Goal: Information Seeking & Learning: Learn about a topic

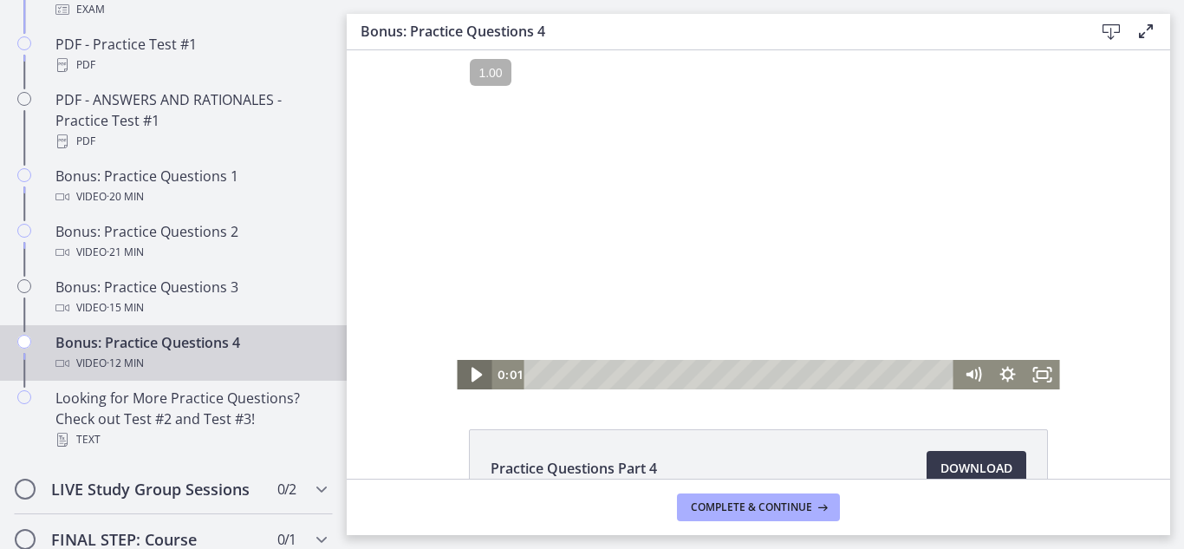
click at [478, 367] on icon "Play Video" at bounding box center [476, 375] width 42 height 36
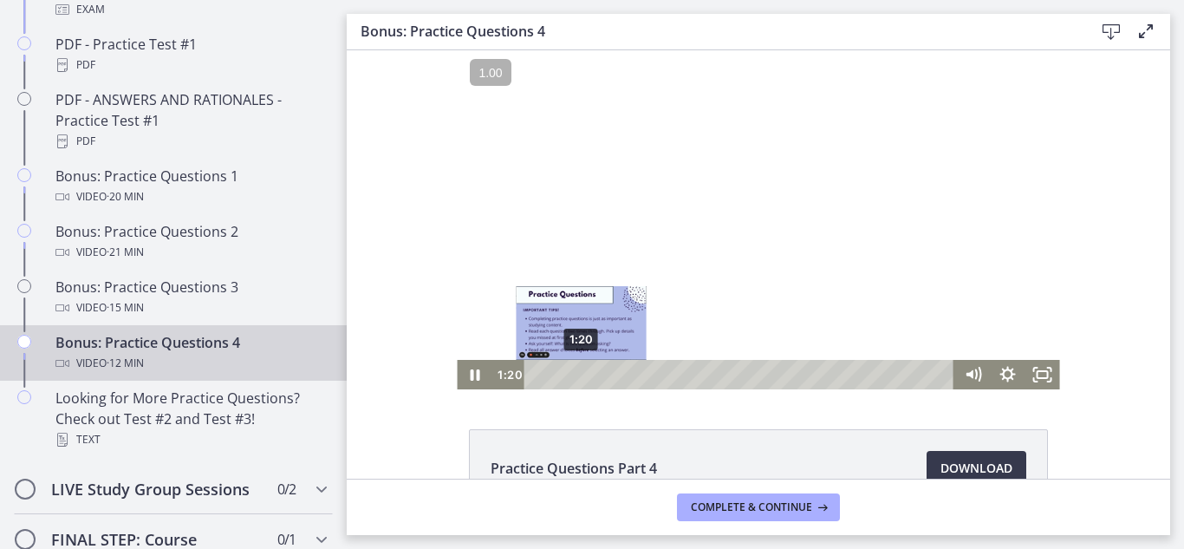
click at [575, 377] on div "1:20" at bounding box center [742, 374] width 410 height 29
click at [587, 372] on div "1:42" at bounding box center [742, 374] width 410 height 29
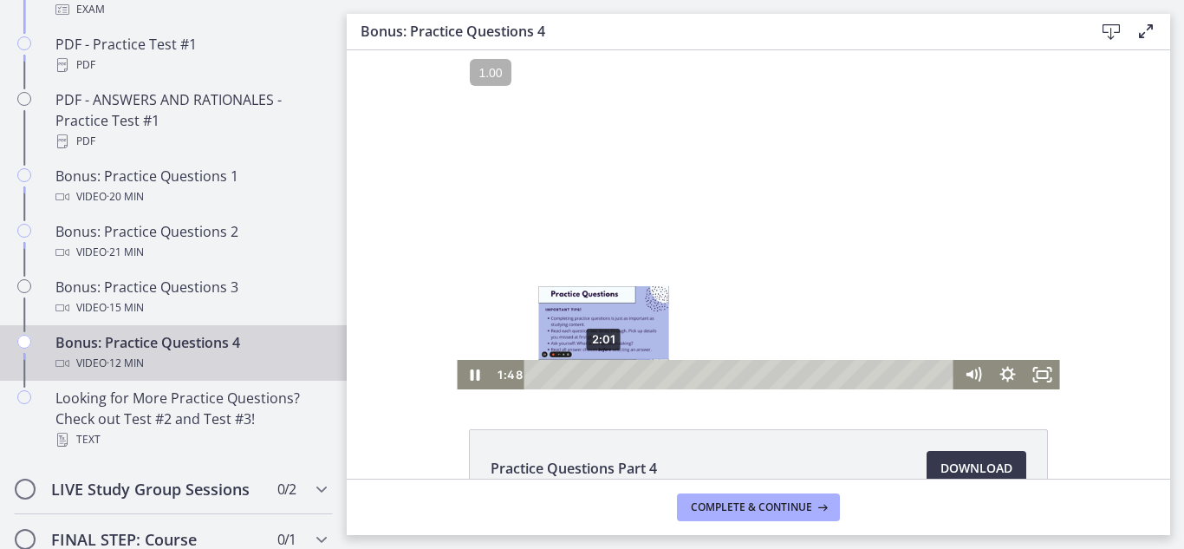
click at [597, 372] on div "2:01" at bounding box center [742, 374] width 410 height 29
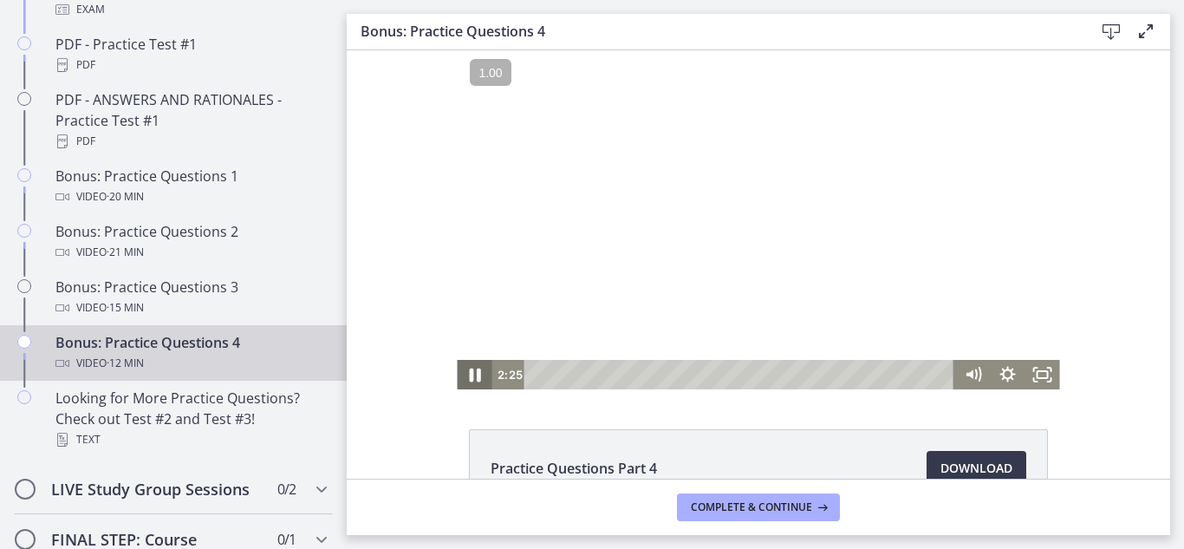
click at [467, 376] on icon "Pause" at bounding box center [474, 375] width 42 height 36
drag, startPoint x: 472, startPoint y: 367, endPoint x: 482, endPoint y: 362, distance: 10.9
click at [478, 365] on icon "Play Video" at bounding box center [476, 375] width 42 height 36
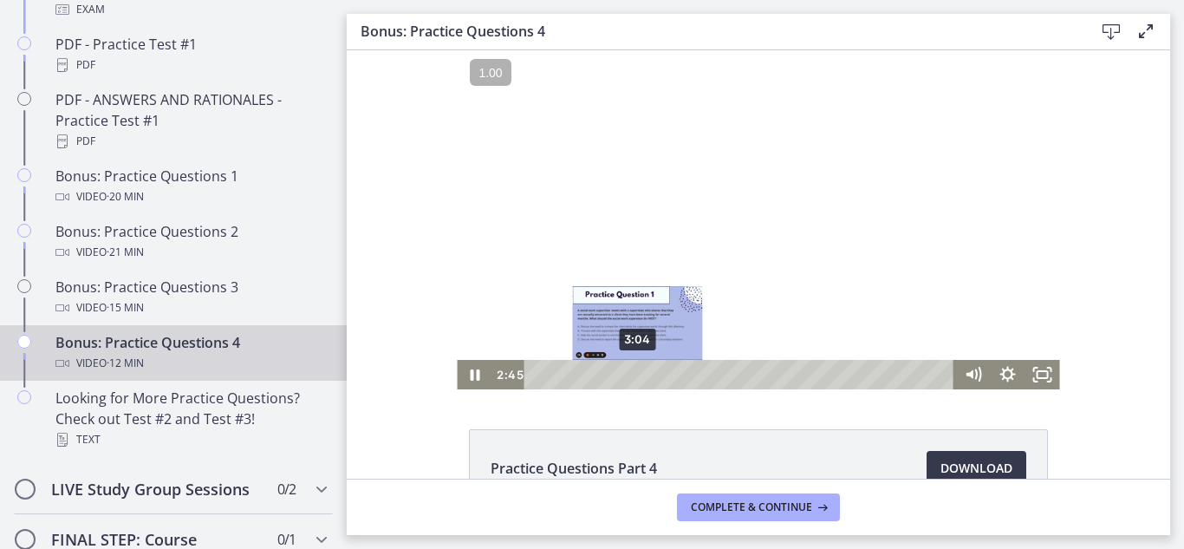
click at [634, 369] on div "3:04" at bounding box center [742, 374] width 410 height 29
click at [650, 376] on div "3:37" at bounding box center [742, 374] width 410 height 29
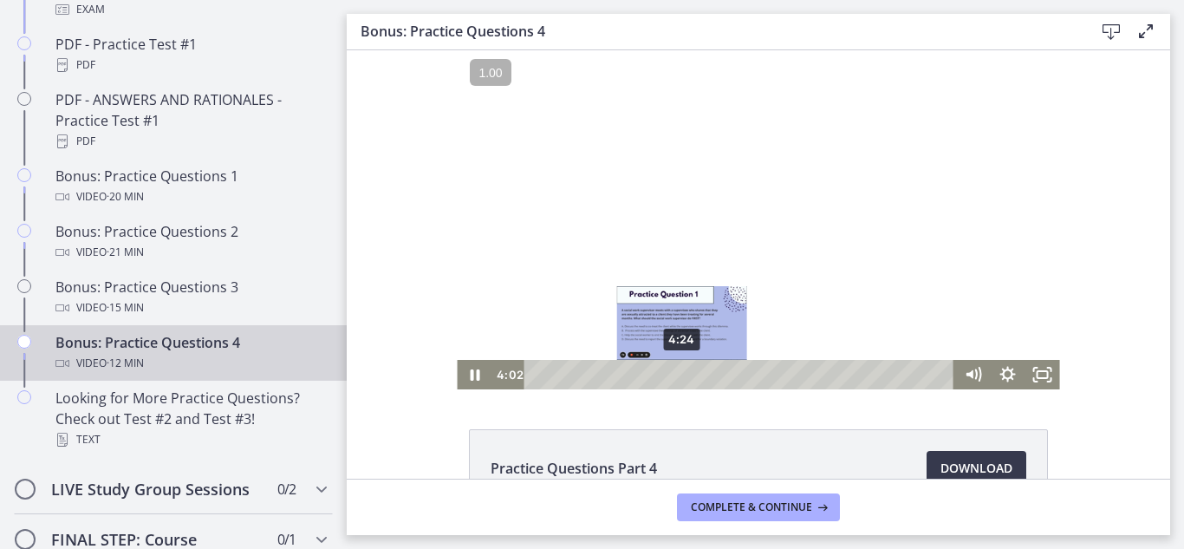
click at [679, 370] on div "4:24" at bounding box center [742, 374] width 410 height 29
click at [689, 371] on div "4:48" at bounding box center [742, 374] width 410 height 29
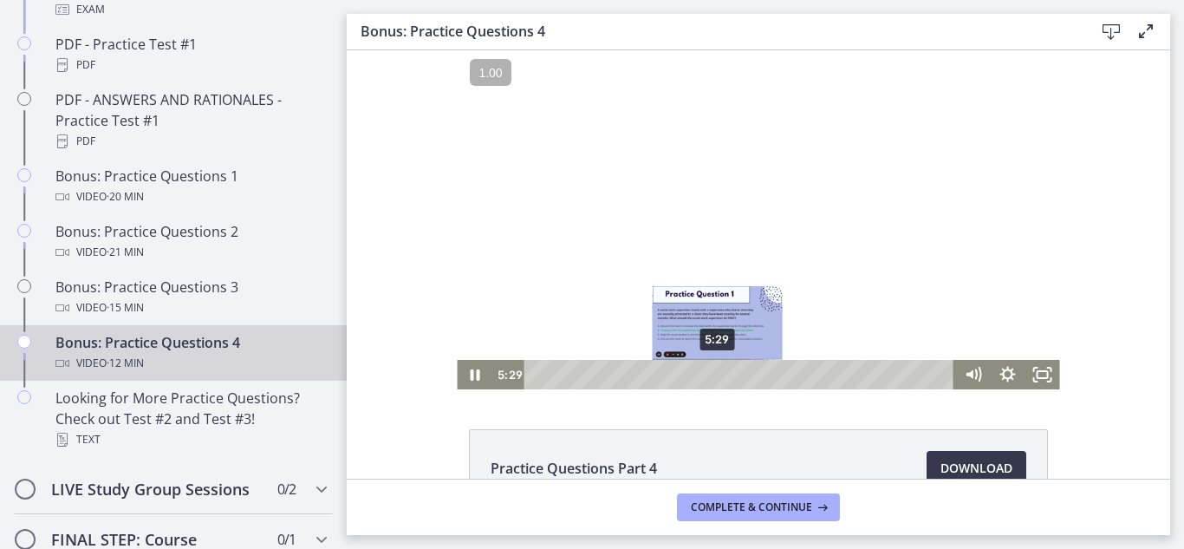
click at [711, 369] on div "5:29" at bounding box center [742, 374] width 410 height 29
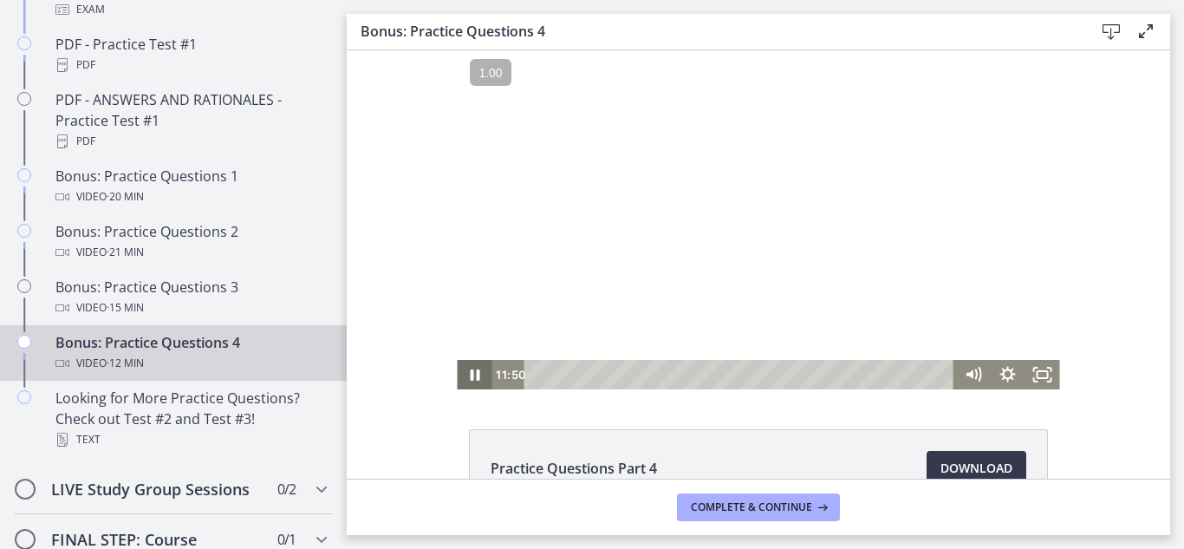
click at [472, 363] on icon "Pause" at bounding box center [474, 374] width 35 height 29
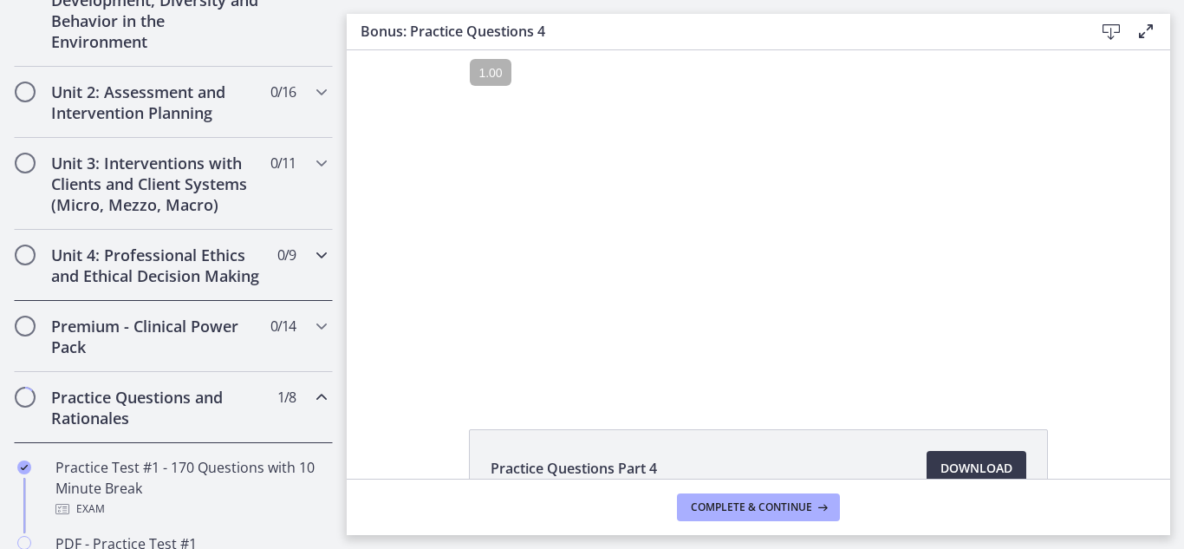
scroll to position [692, 0]
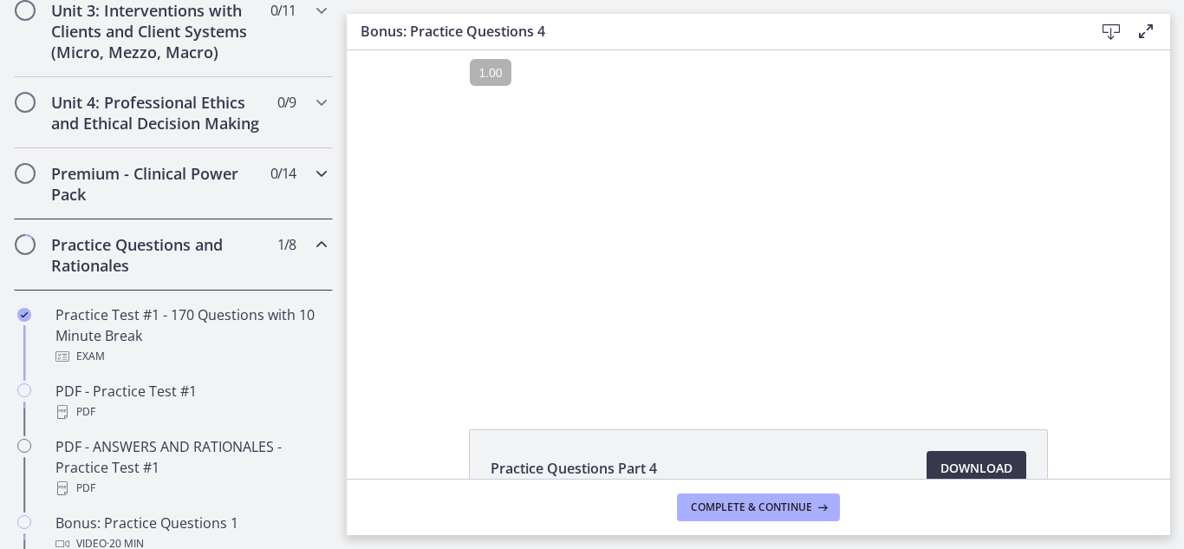
click at [236, 200] on h2 "Premium - Clinical Power Pack" at bounding box center [156, 184] width 211 height 42
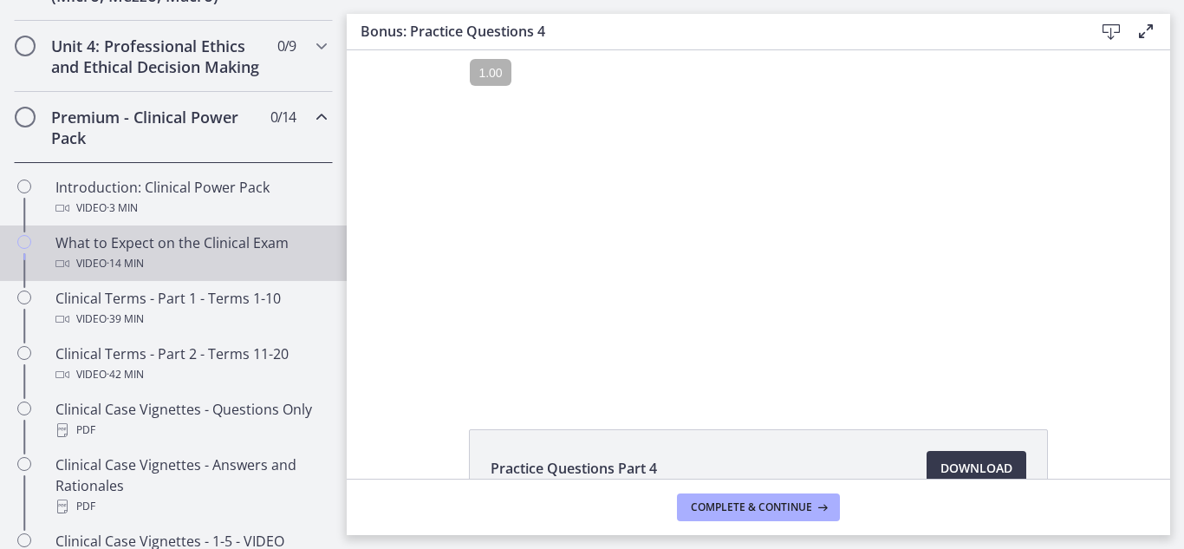
scroll to position [778, 0]
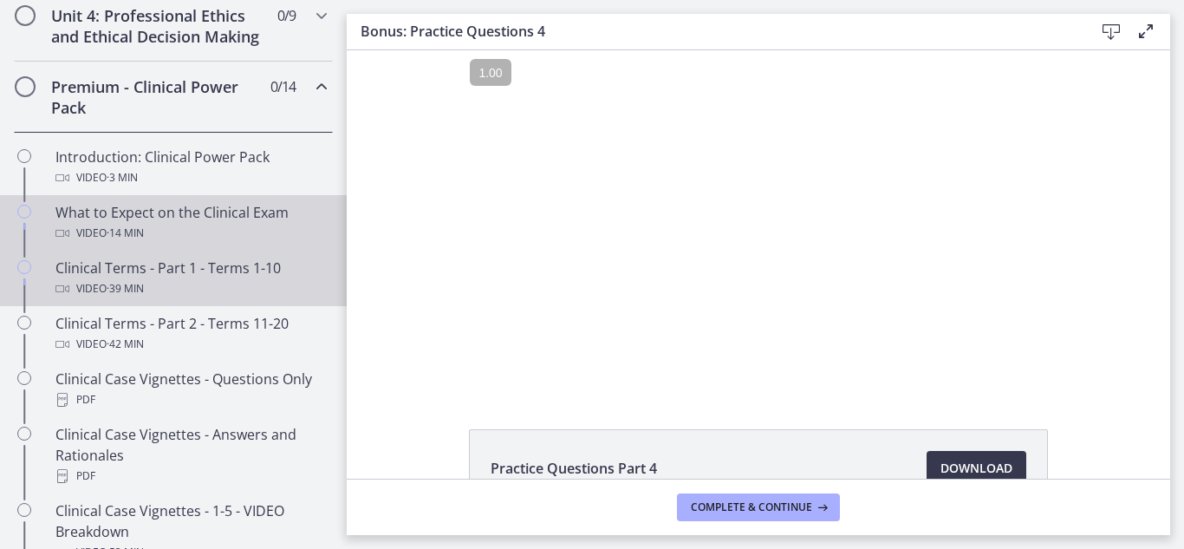
click at [185, 299] on div "Video · 39 min" at bounding box center [190, 288] width 270 height 21
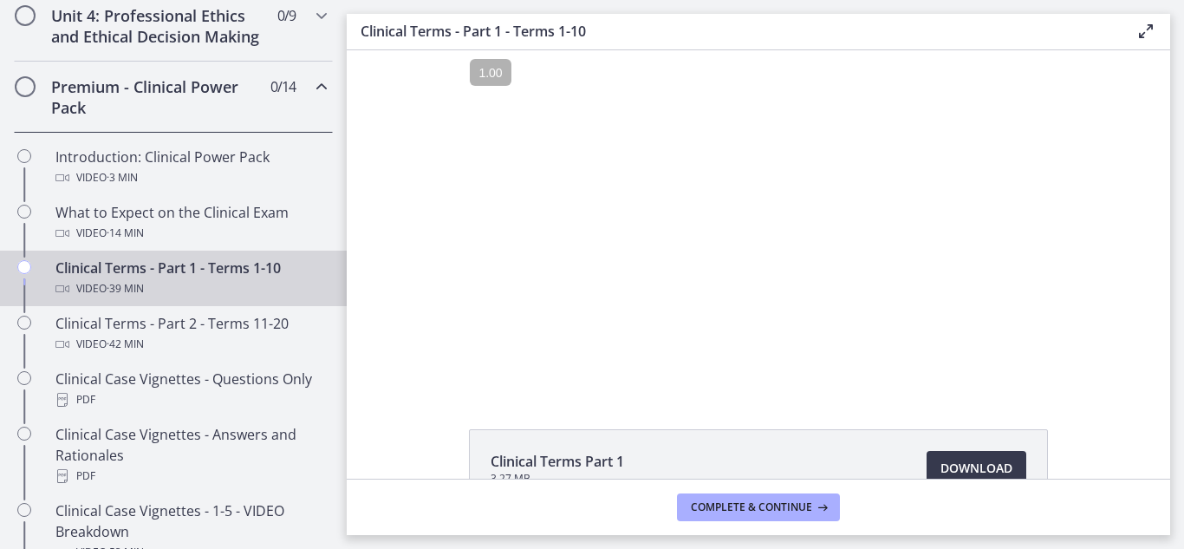
click at [770, 408] on div "Clinical Terms Part 1 3.27 MB Download Opens in a new window" at bounding box center [758, 264] width 823 height 428
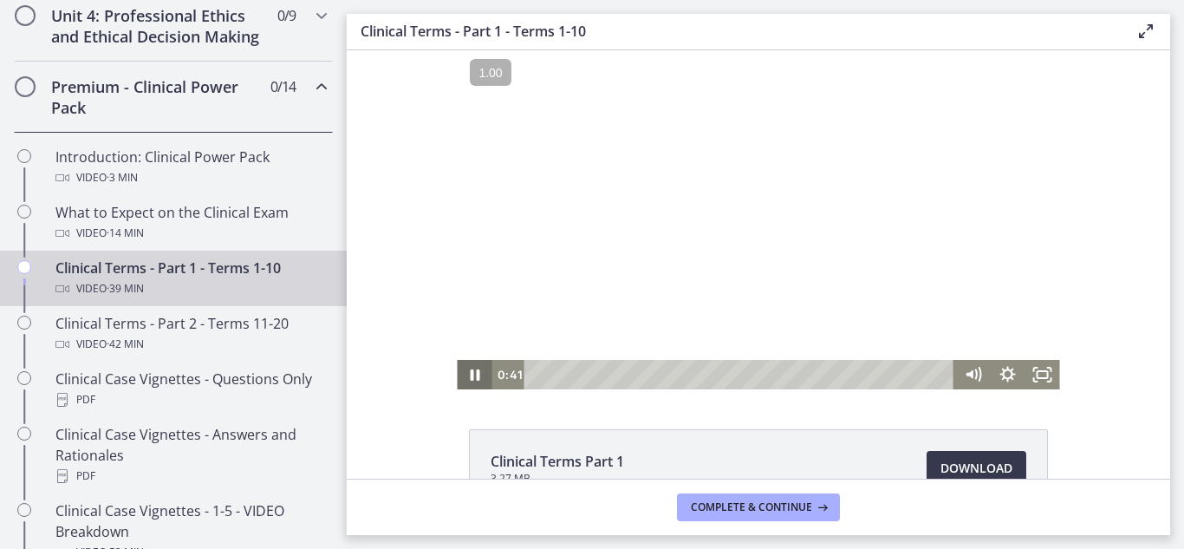
click at [470, 376] on icon "Pause" at bounding box center [475, 374] width 10 height 11
click at [471, 379] on icon "Play Video" at bounding box center [475, 374] width 9 height 12
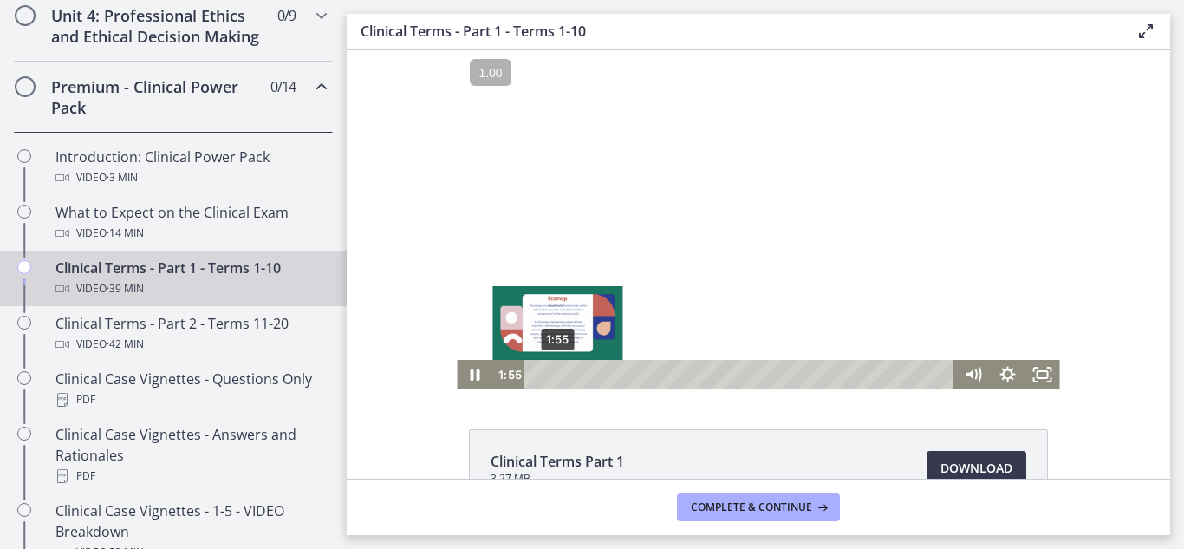
click at [551, 379] on div "1:55" at bounding box center [742, 374] width 410 height 29
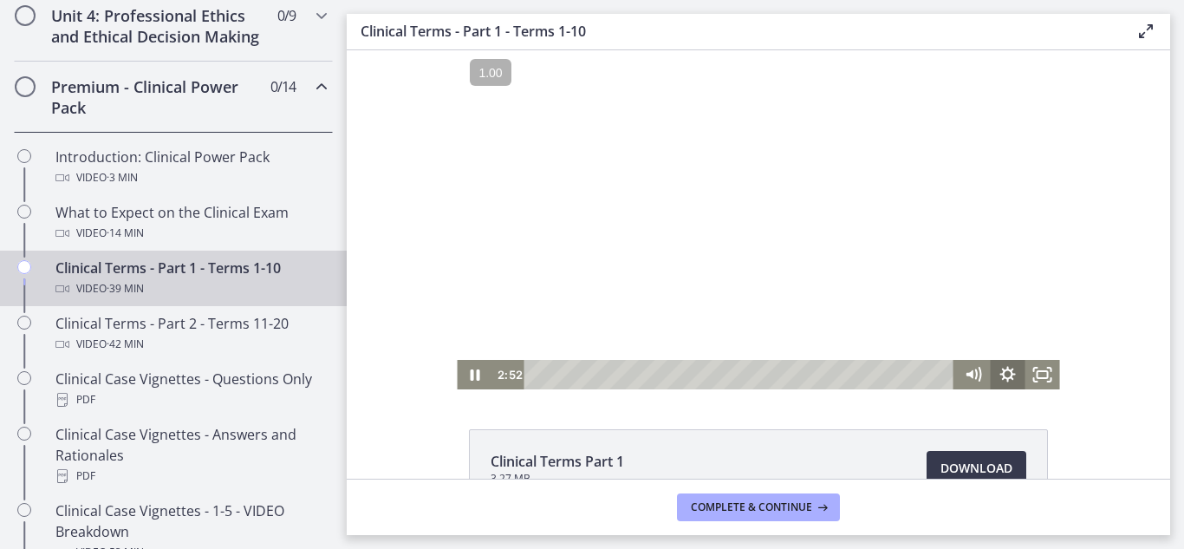
click at [996, 382] on icon "Show settings menu" at bounding box center [1008, 374] width 35 height 29
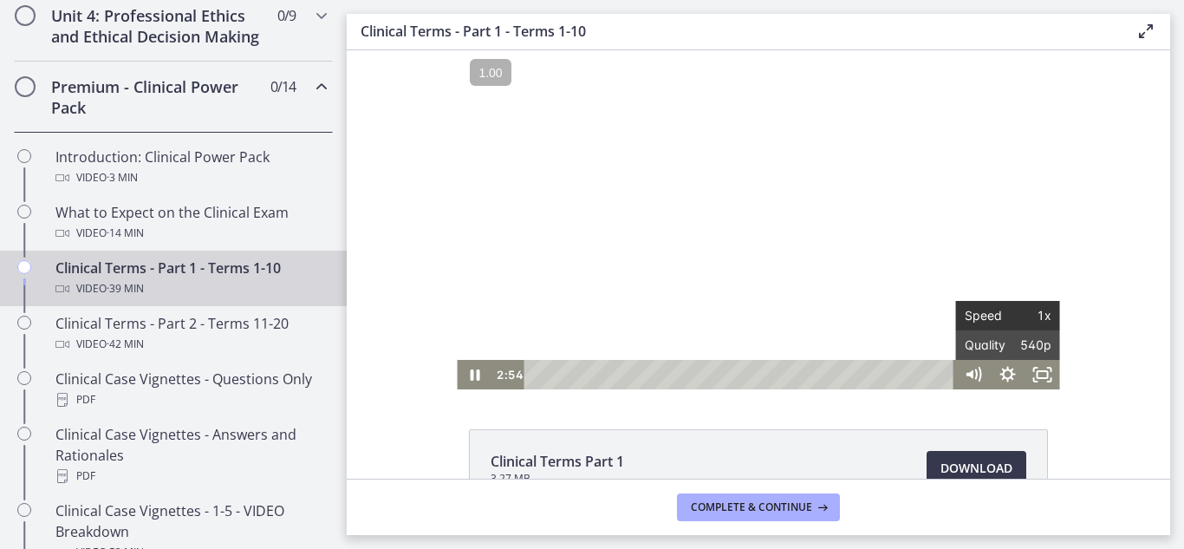
click at [1047, 318] on button "Speed 1x" at bounding box center [1008, 315] width 104 height 29
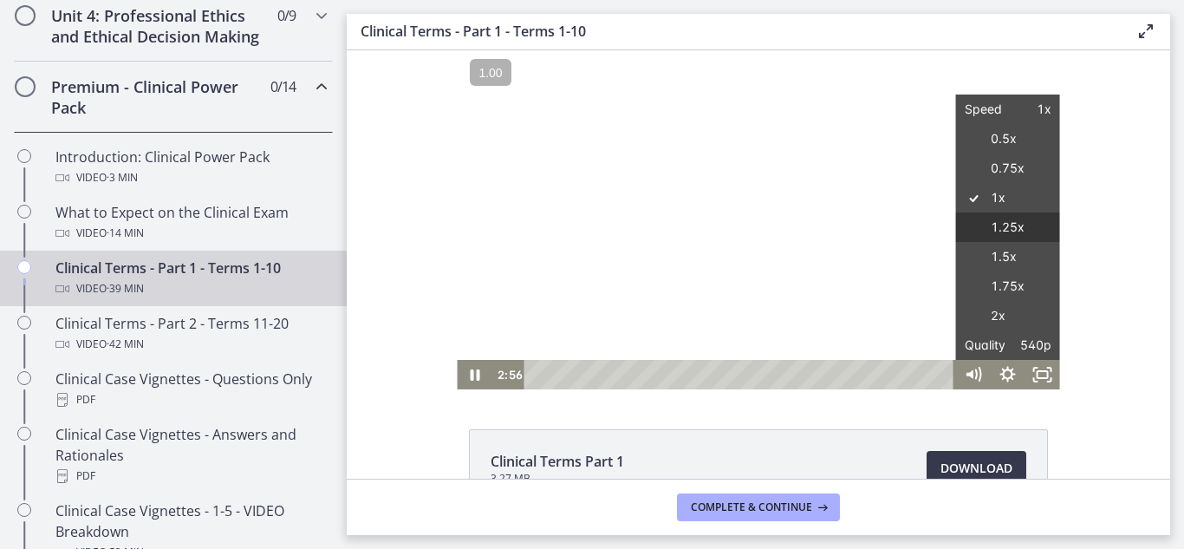
click at [973, 222] on label "1.25x" at bounding box center [1008, 227] width 104 height 30
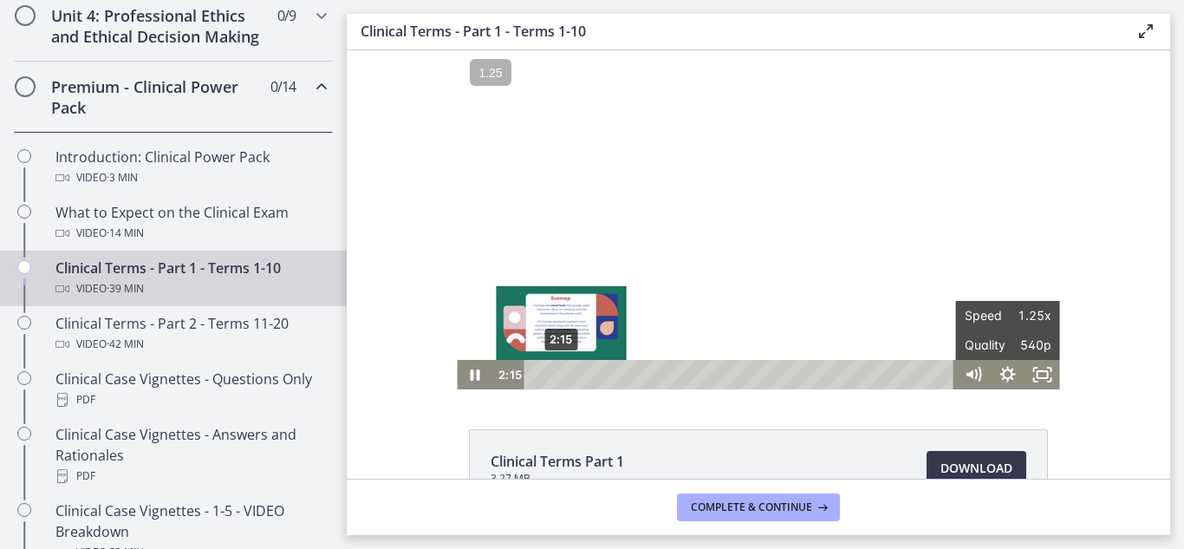
click at [555, 378] on div "2:15" at bounding box center [742, 374] width 410 height 29
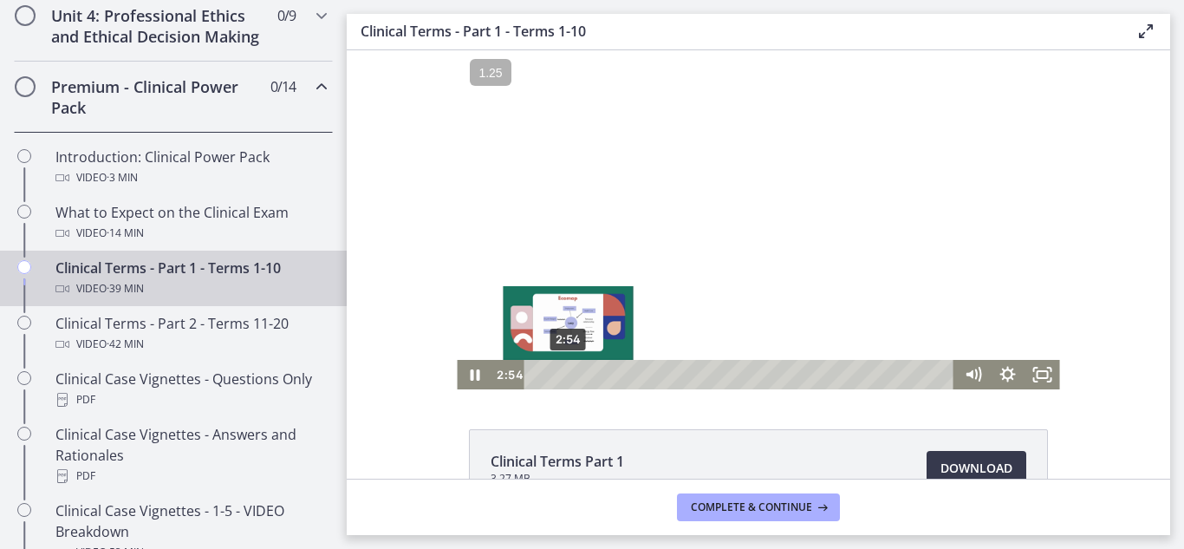
click at [562, 379] on div "2:54" at bounding box center [742, 374] width 410 height 29
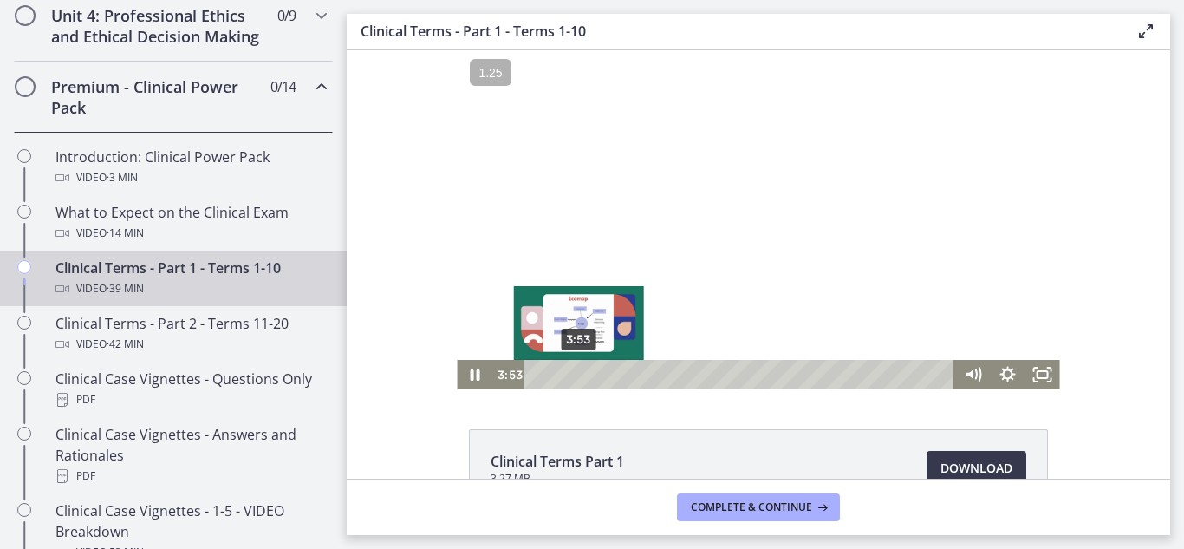
click at [572, 369] on div "3:53" at bounding box center [742, 374] width 410 height 29
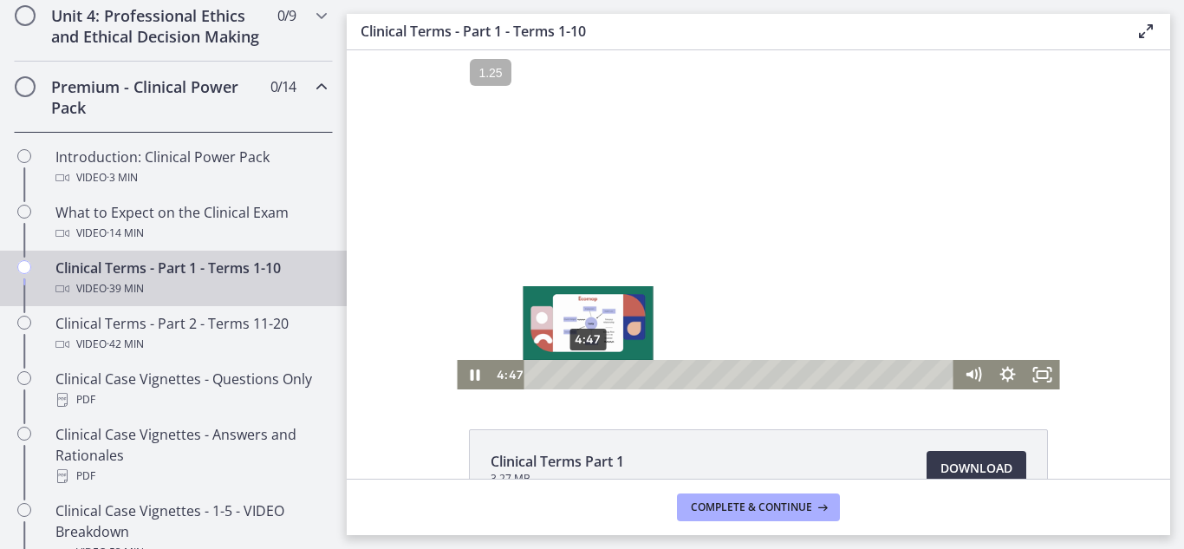
click at [581, 370] on div "4:47" at bounding box center [742, 374] width 410 height 29
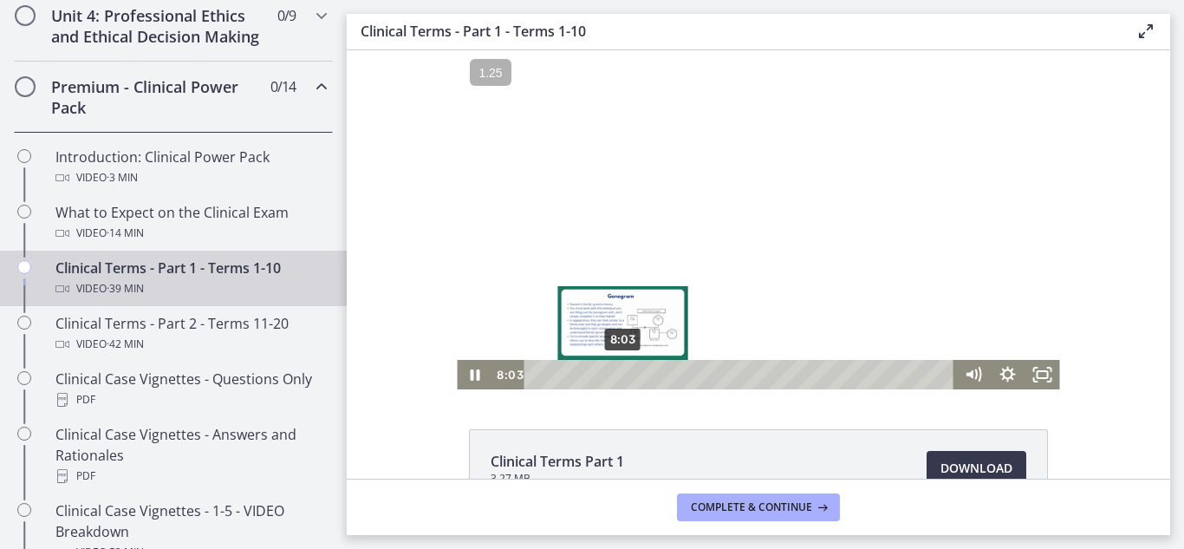
click at [616, 377] on div "8:03" at bounding box center [742, 374] width 410 height 29
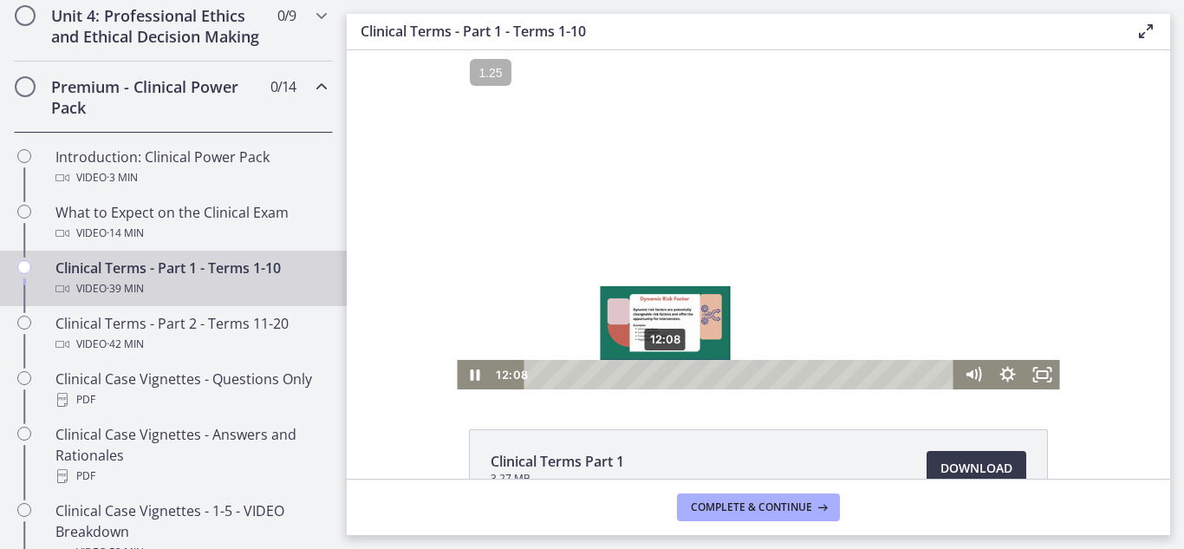
click at [659, 374] on div "12:08" at bounding box center [742, 374] width 410 height 29
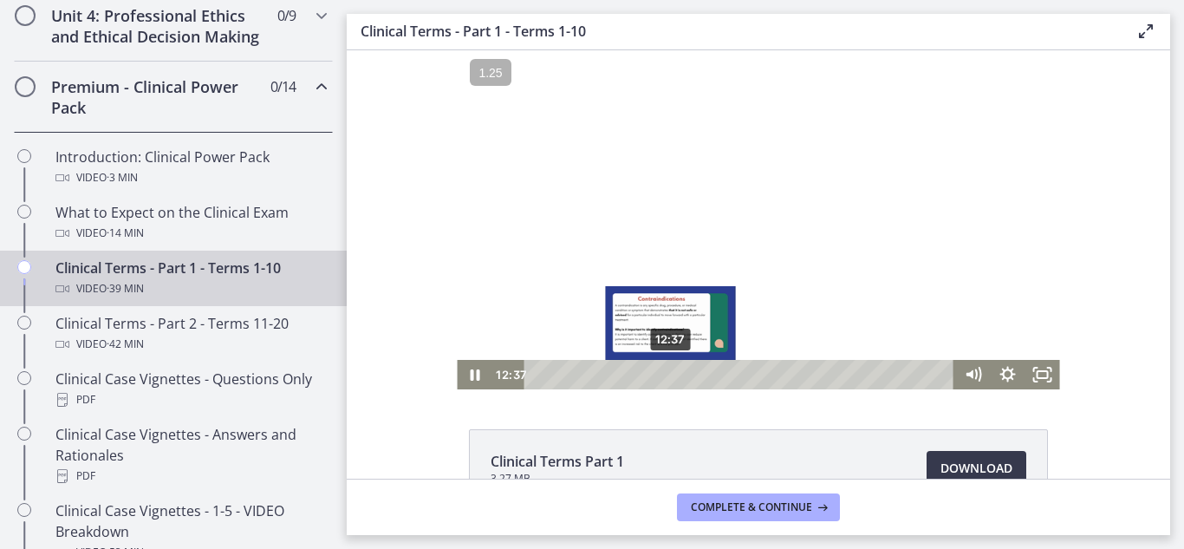
click at [667, 370] on div "12:37" at bounding box center [742, 374] width 410 height 29
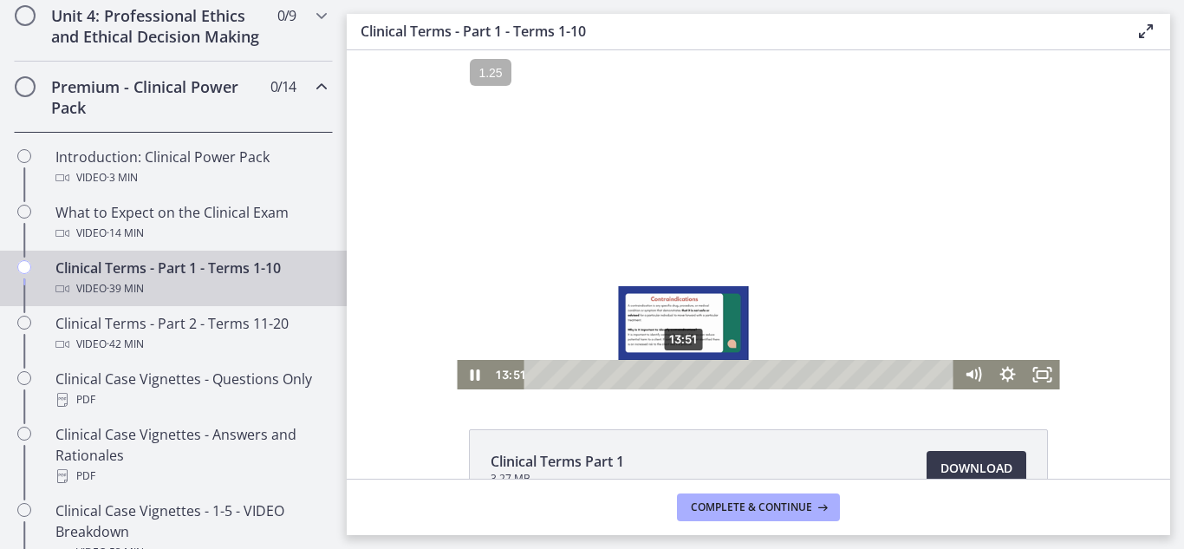
click at [678, 369] on div "13:51" at bounding box center [742, 374] width 410 height 29
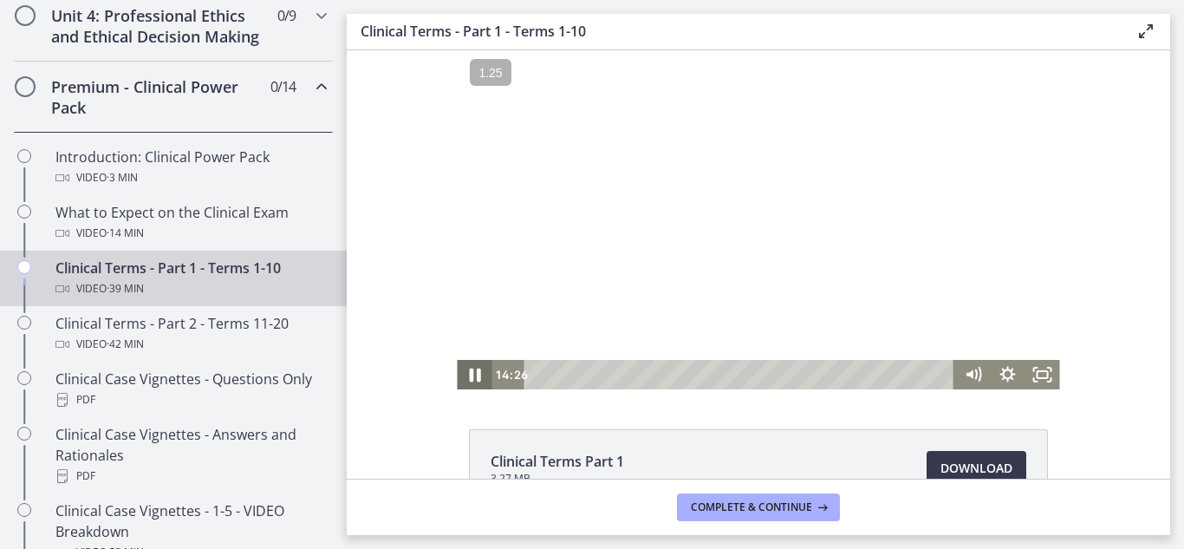
click at [469, 374] on icon "Pause" at bounding box center [474, 375] width 11 height 14
click at [464, 371] on icon "Play Video" at bounding box center [476, 375] width 42 height 36
click at [458, 378] on icon "Pause" at bounding box center [474, 374] width 35 height 29
click at [462, 373] on icon "Pause" at bounding box center [474, 374] width 35 height 29
click at [461, 380] on icon "Pause" at bounding box center [474, 374] width 35 height 29
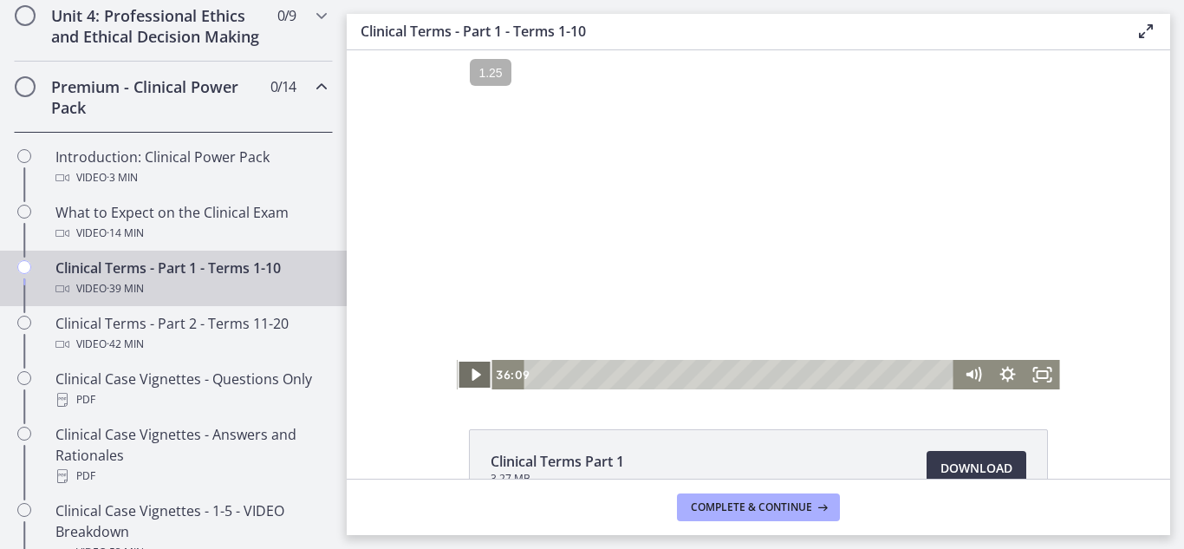
click at [461, 380] on icon "Play Video" at bounding box center [475, 374] width 35 height 29
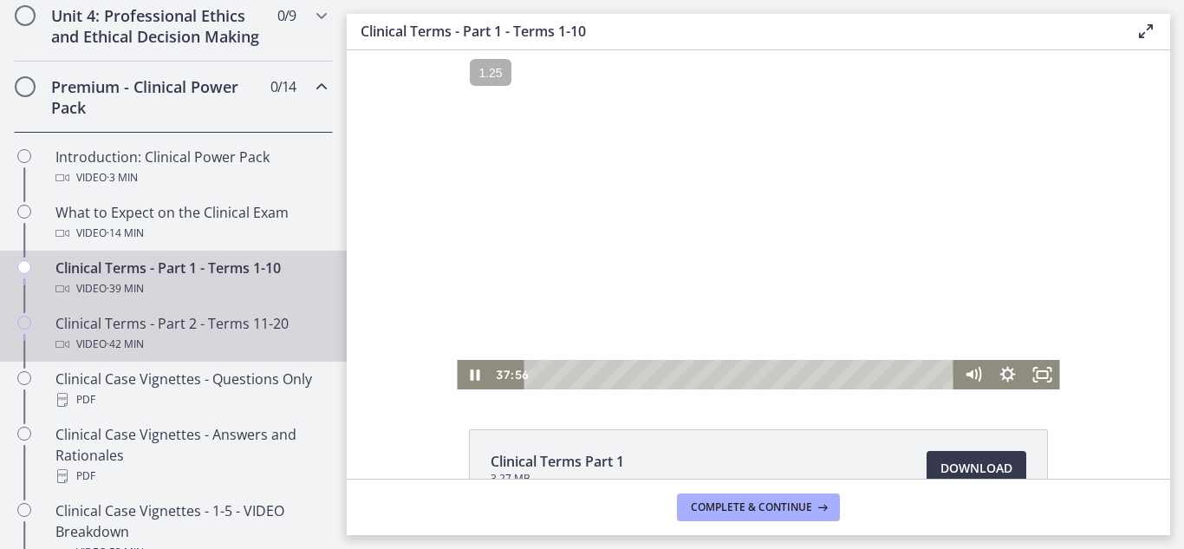
click at [111, 354] on span "· 42 min" at bounding box center [125, 344] width 37 height 21
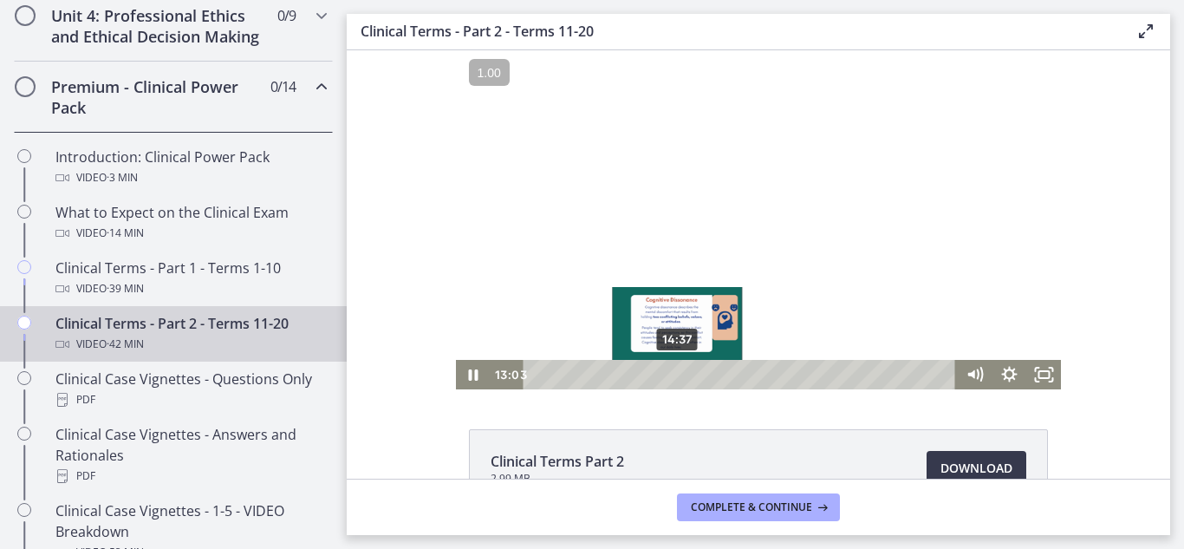
click at [672, 369] on div "14:37" at bounding box center [742, 374] width 413 height 29
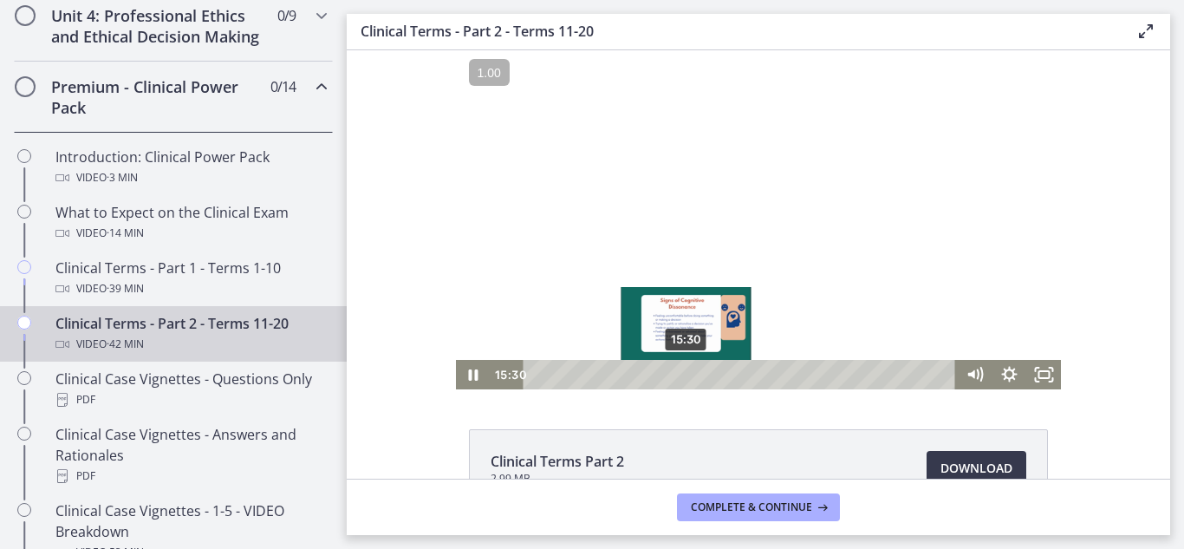
click at [680, 370] on div "15:30" at bounding box center [742, 374] width 413 height 29
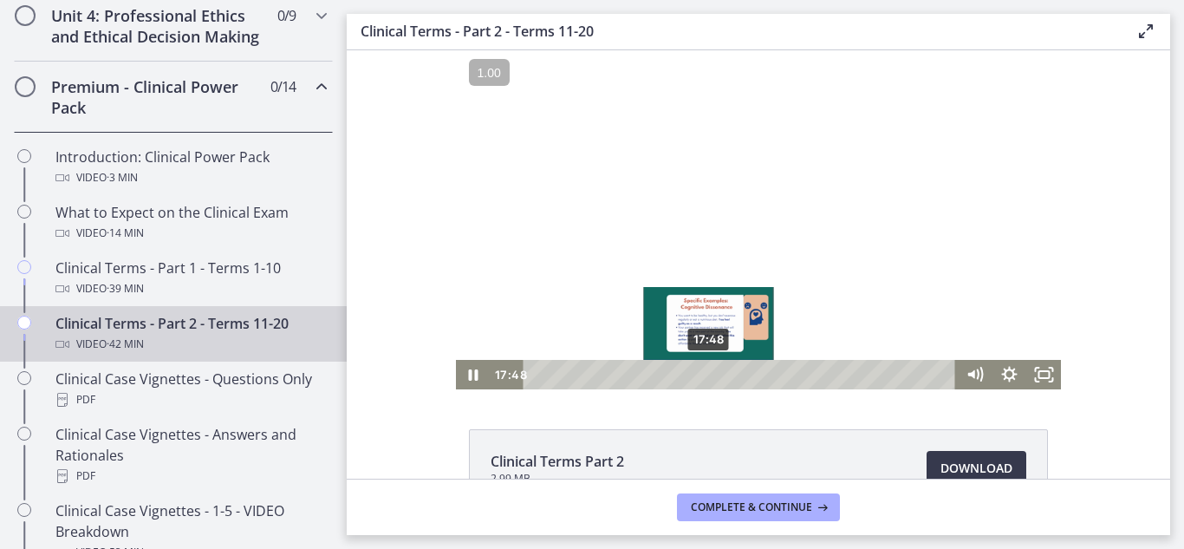
click at [703, 377] on div "17:48" at bounding box center [742, 374] width 413 height 29
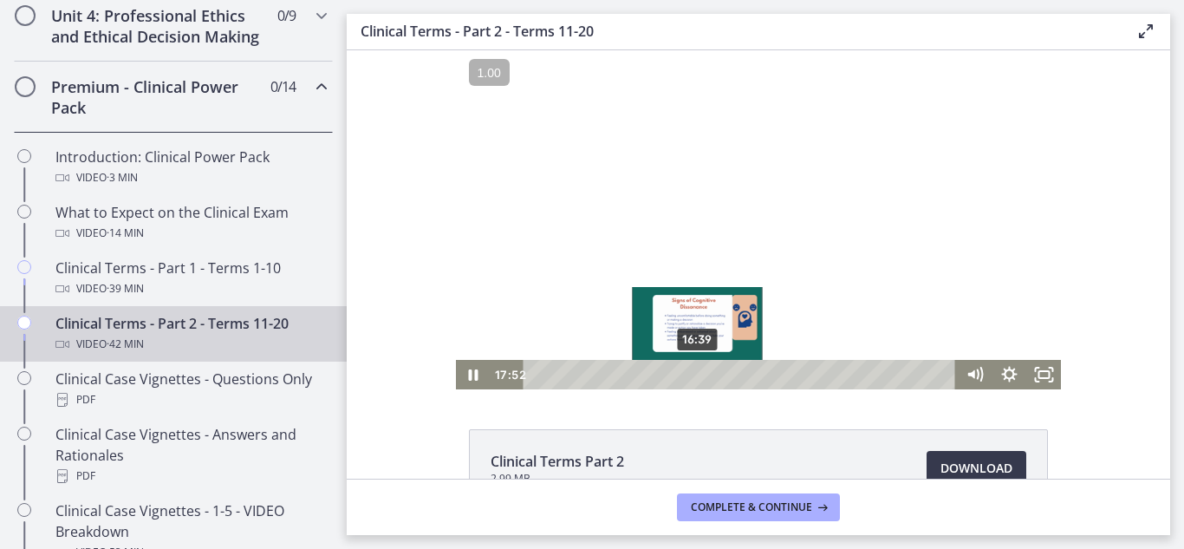
click at [694, 371] on div "16:39" at bounding box center [742, 374] width 413 height 29
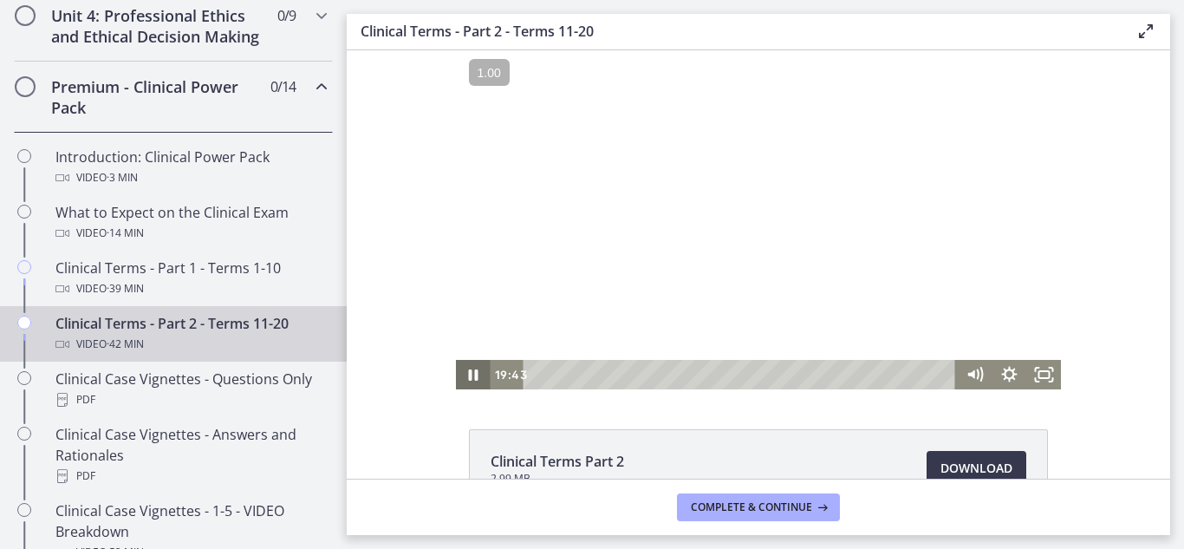
click at [455, 375] on icon "Pause" at bounding box center [472, 374] width 35 height 29
click at [464, 385] on icon "Play Video" at bounding box center [474, 374] width 35 height 29
click at [458, 364] on icon "Pause" at bounding box center [473, 375] width 42 height 36
